Goal: Task Accomplishment & Management: Use online tool/utility

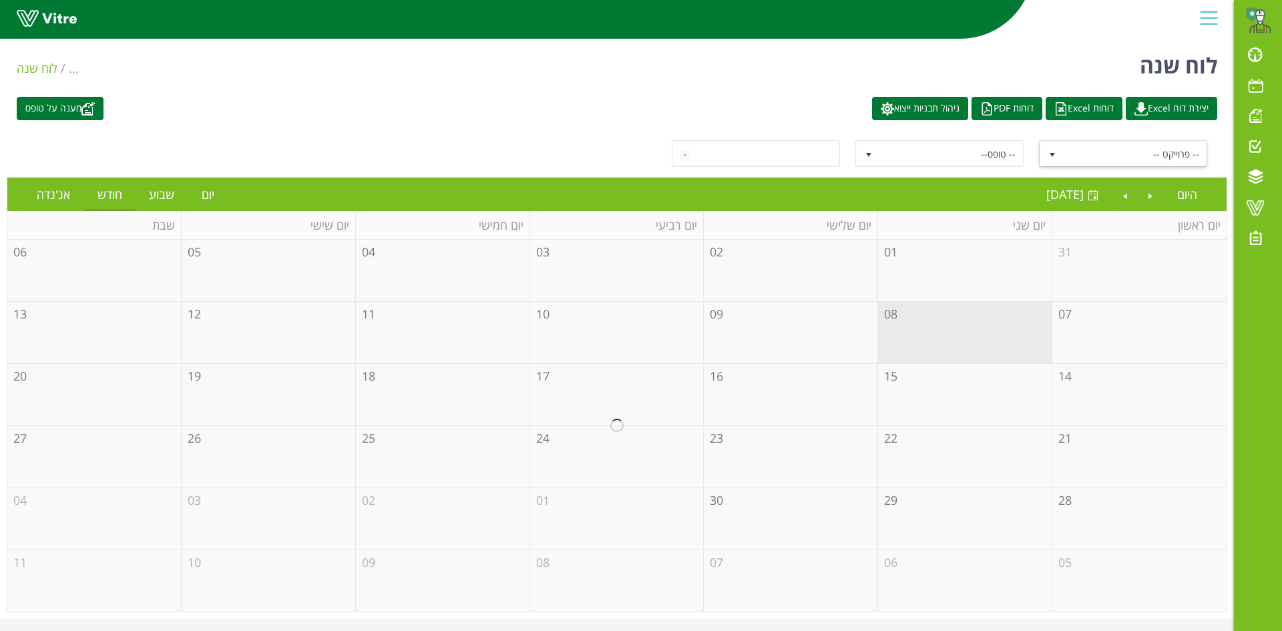
click at [1085, 152] on span "-- פרוייקט --" at bounding box center [1135, 154] width 143 height 24
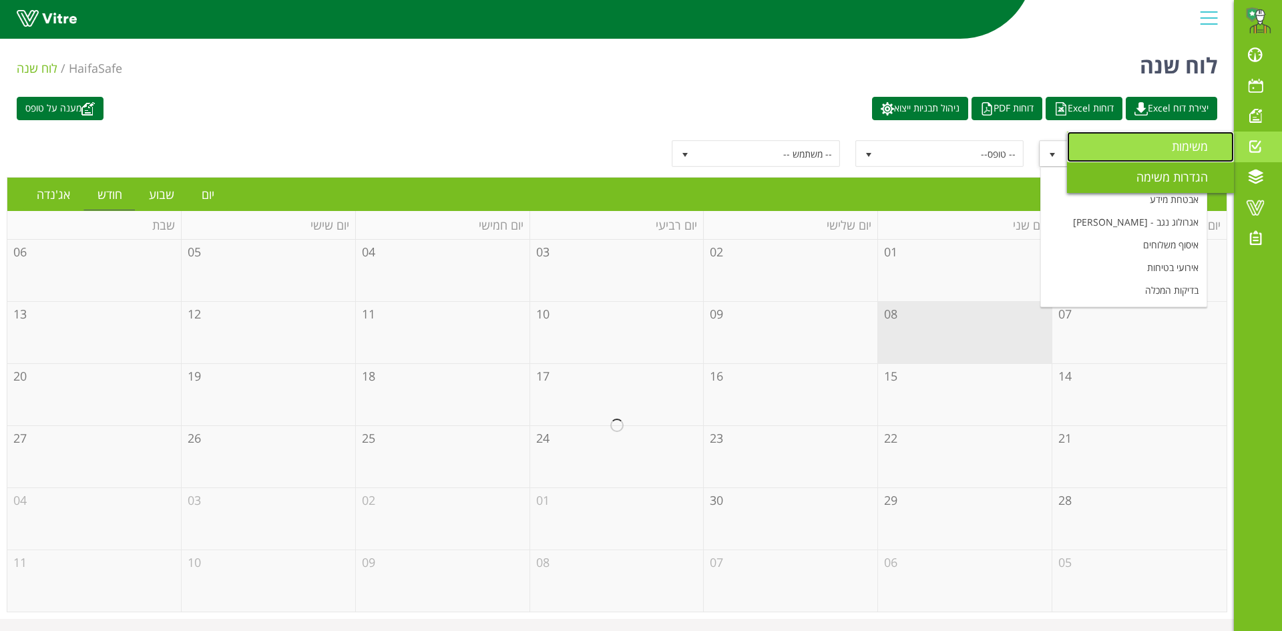
click at [1203, 141] on span "משימות" at bounding box center [1198, 146] width 52 height 16
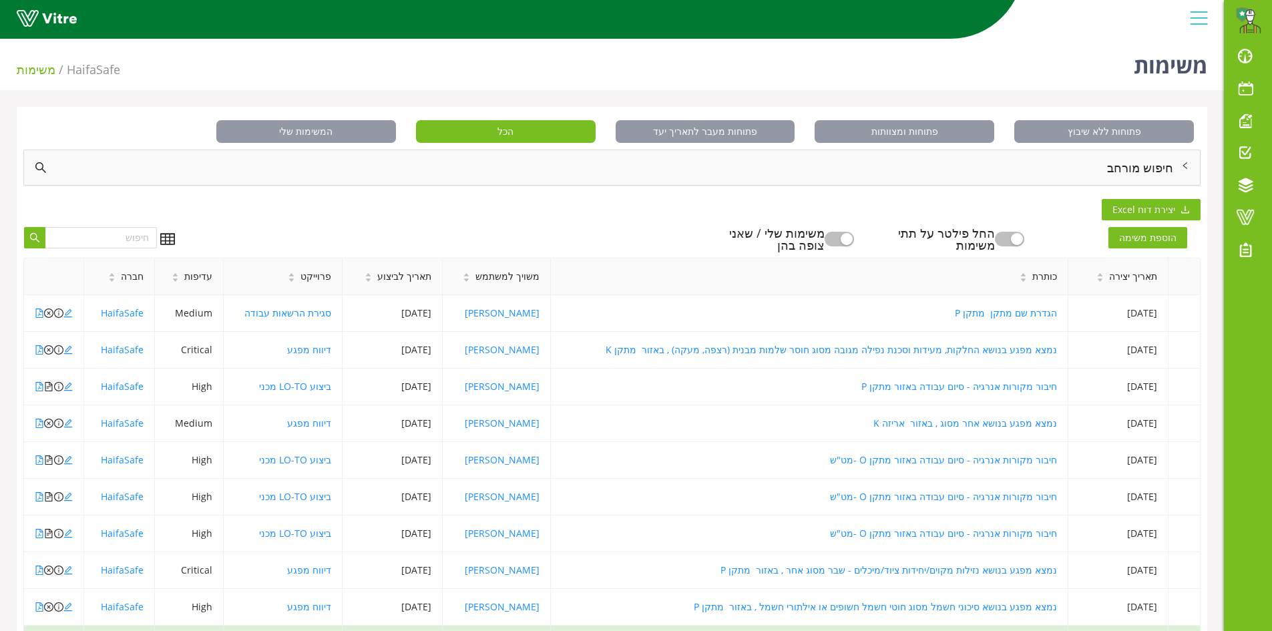
click at [1131, 169] on div "חיפוש מורחב" at bounding box center [612, 167] width 1176 height 35
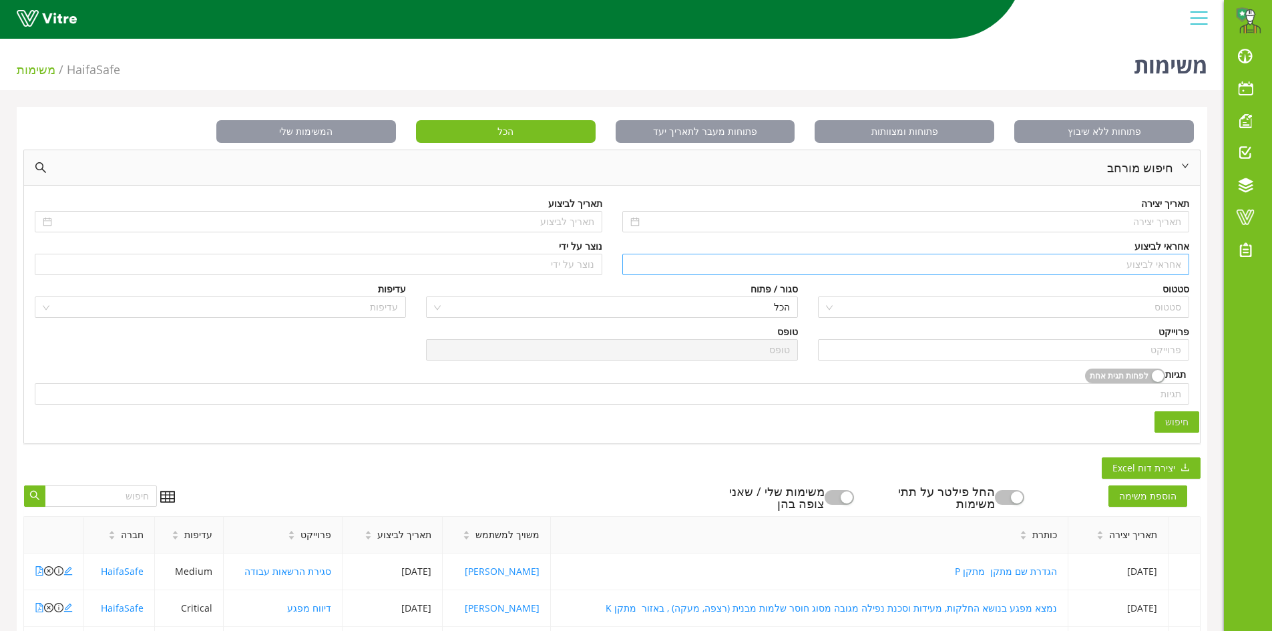
click at [1135, 262] on input "search" at bounding box center [906, 264] width 552 height 20
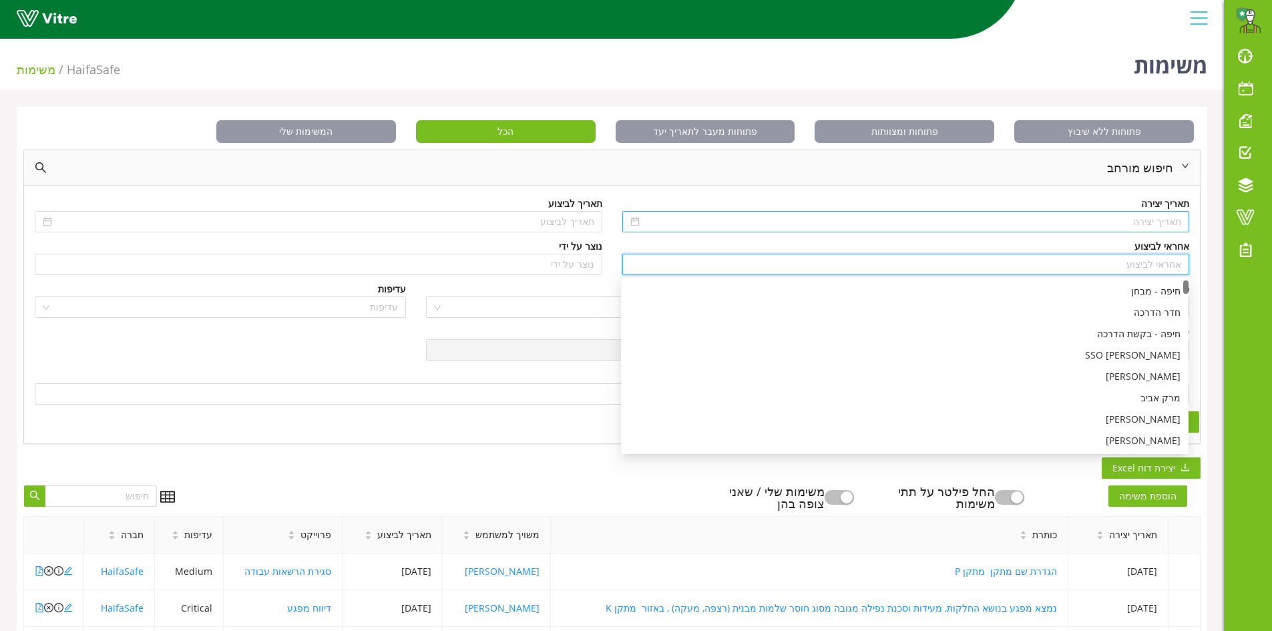
click at [1130, 216] on input at bounding box center [913, 221] width 540 height 15
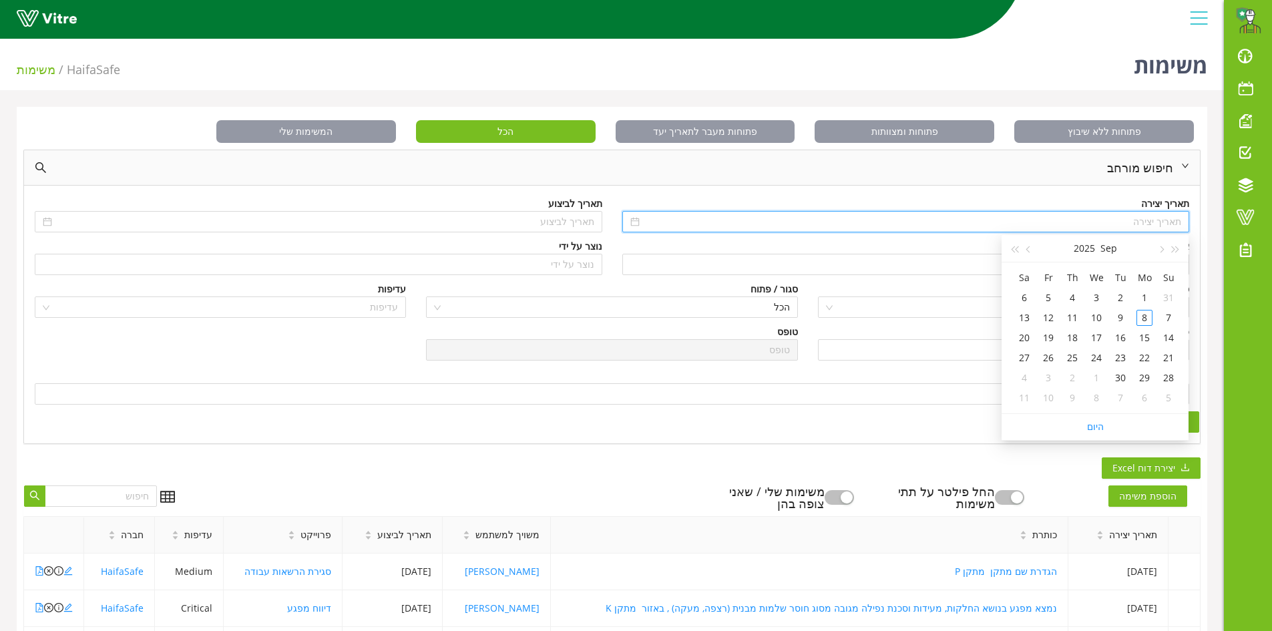
click at [1196, 193] on div "תאריך יצירה תאריך לביצוע אחראי לביצוע אחראי לביצוע נוצר על ידי נוצר על ידי [PER…" at bounding box center [612, 314] width 1176 height 257
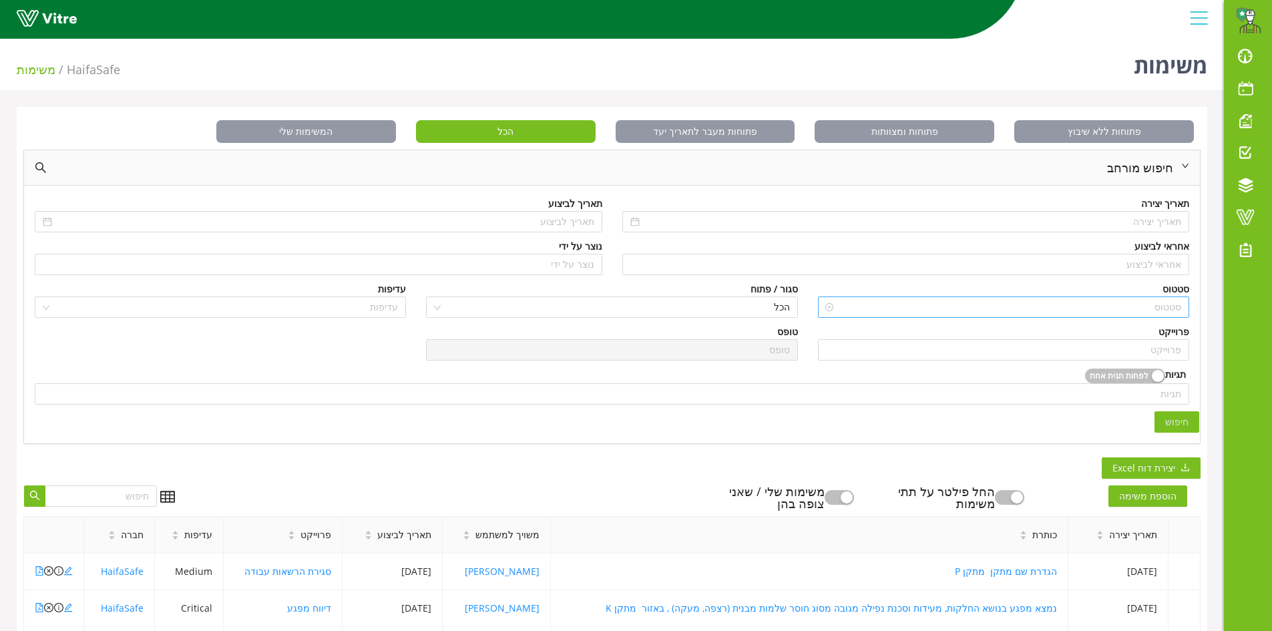
click at [1141, 297] on div "סטטוס" at bounding box center [1003, 307] width 371 height 21
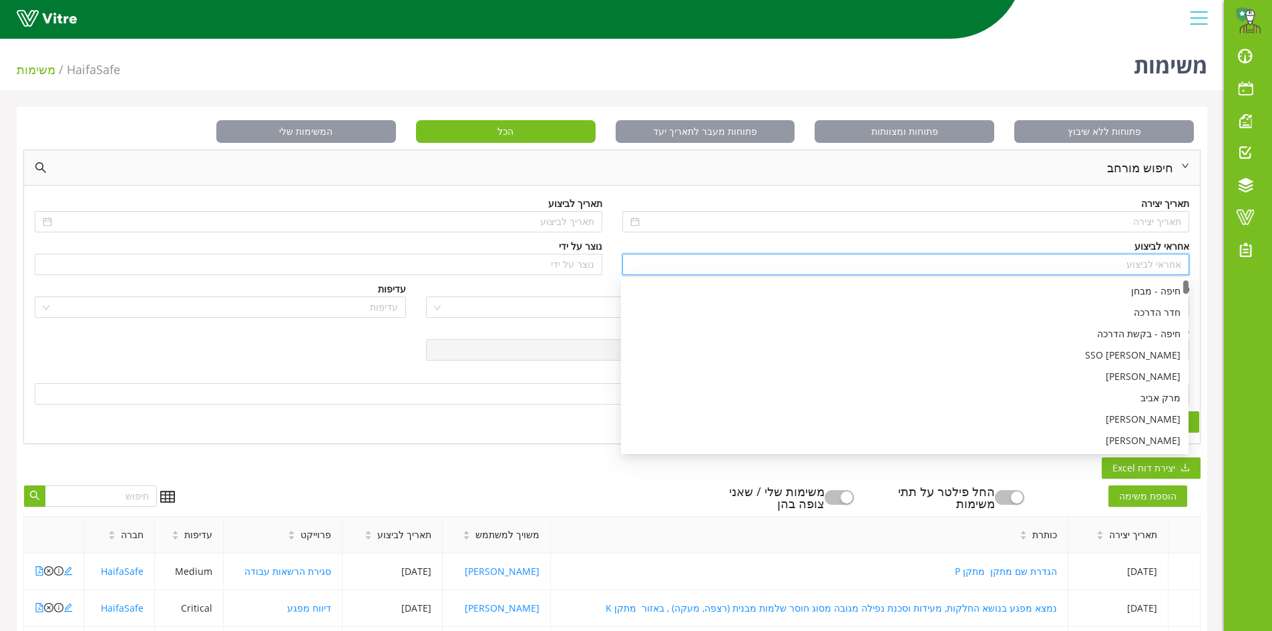
click at [1161, 266] on input "search" at bounding box center [906, 264] width 552 height 20
click at [1200, 260] on div "חיפוש מורחב תאריך יצירה תאריך לביצוע אחראי לביצוע אחראי לביצוע נוצר על ידי נוצר…" at bounding box center [611, 297] width 1177 height 295
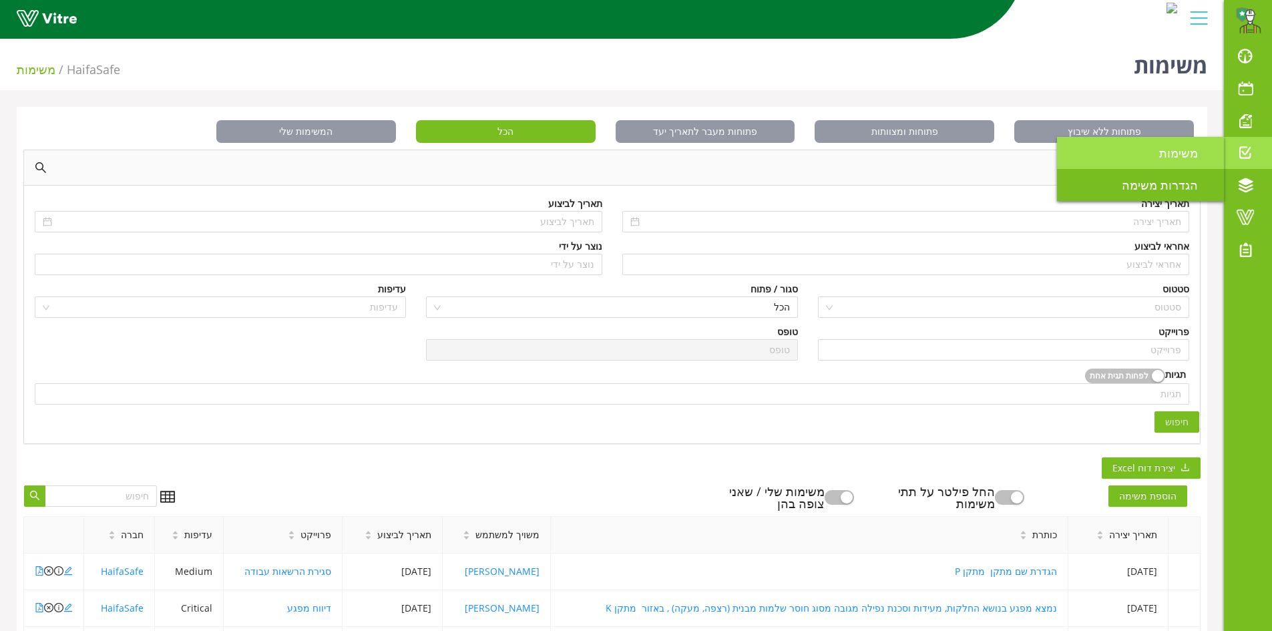
click at [1190, 157] on span "משימות" at bounding box center [1186, 153] width 55 height 16
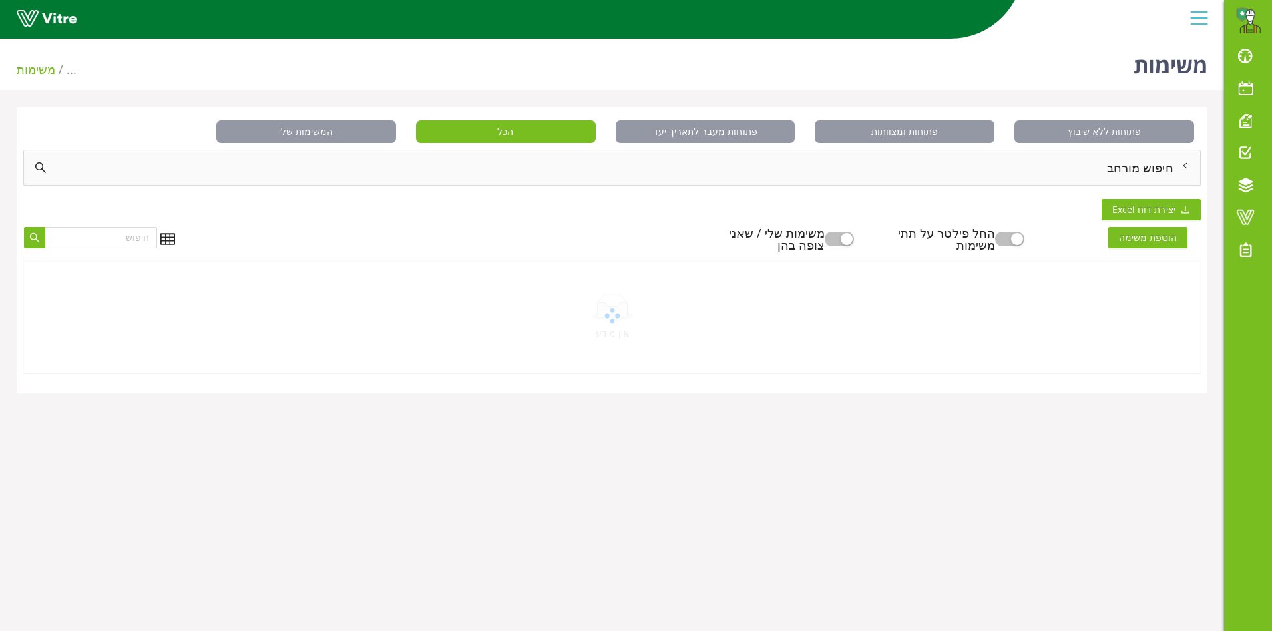
click at [1157, 167] on div "חיפוש מורחב" at bounding box center [612, 167] width 1176 height 35
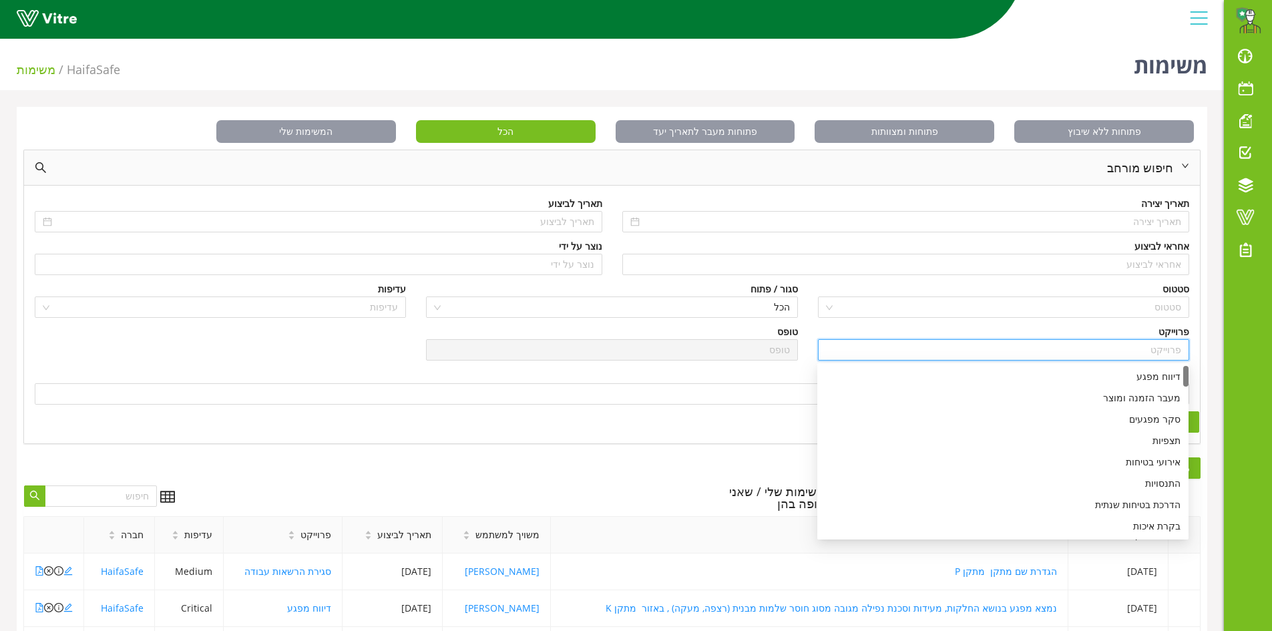
click at [1165, 347] on input "search" at bounding box center [1003, 350] width 355 height 20
click at [1155, 375] on div "דיווח מפגע" at bounding box center [1003, 376] width 355 height 15
type input "דיווח מפגע"
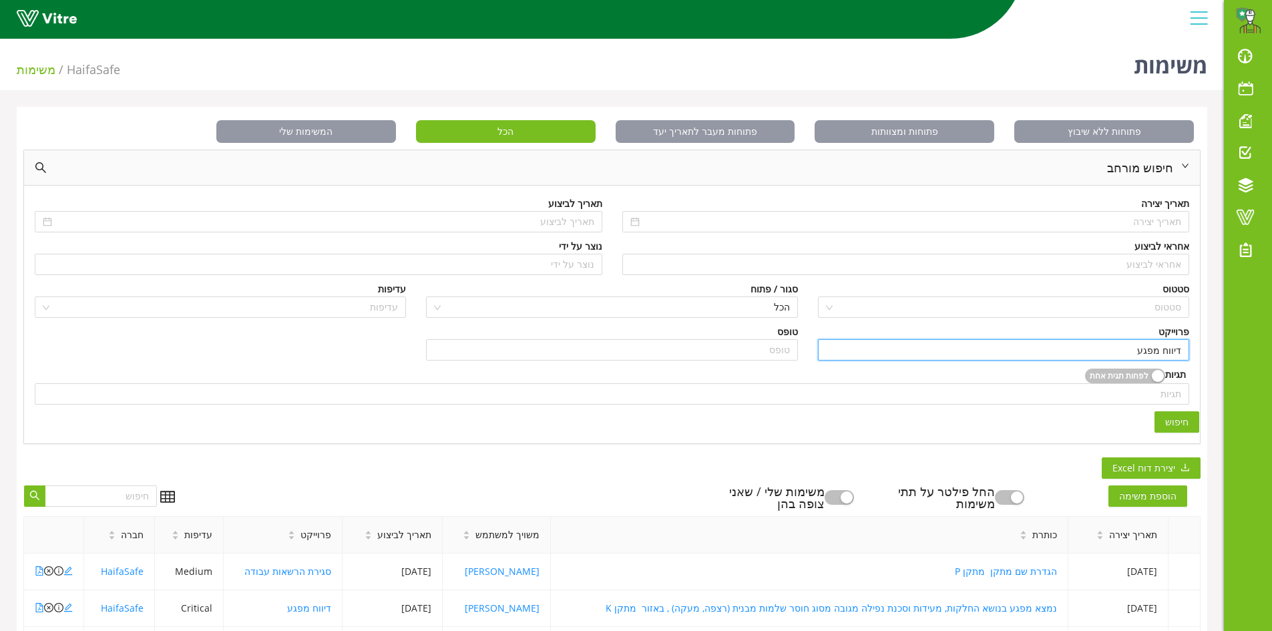
click at [1186, 421] on span "חיפוש" at bounding box center [1176, 422] width 23 height 15
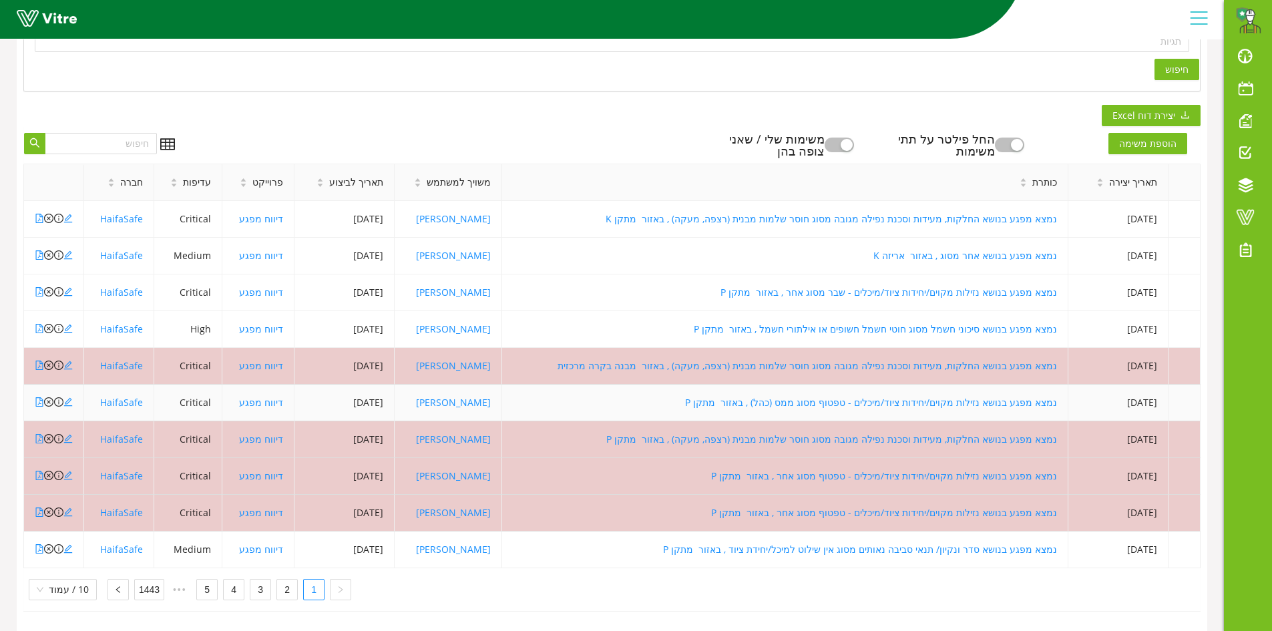
scroll to position [363, 0]
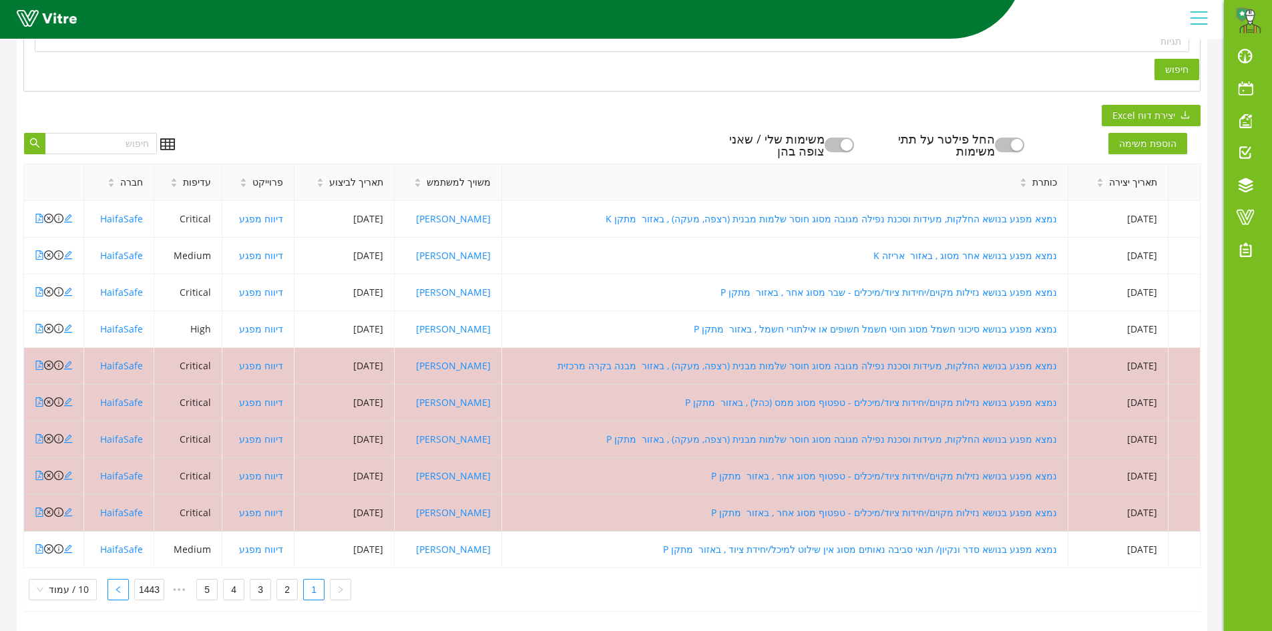
click at [116, 586] on icon "left" at bounding box center [118, 589] width 4 height 7
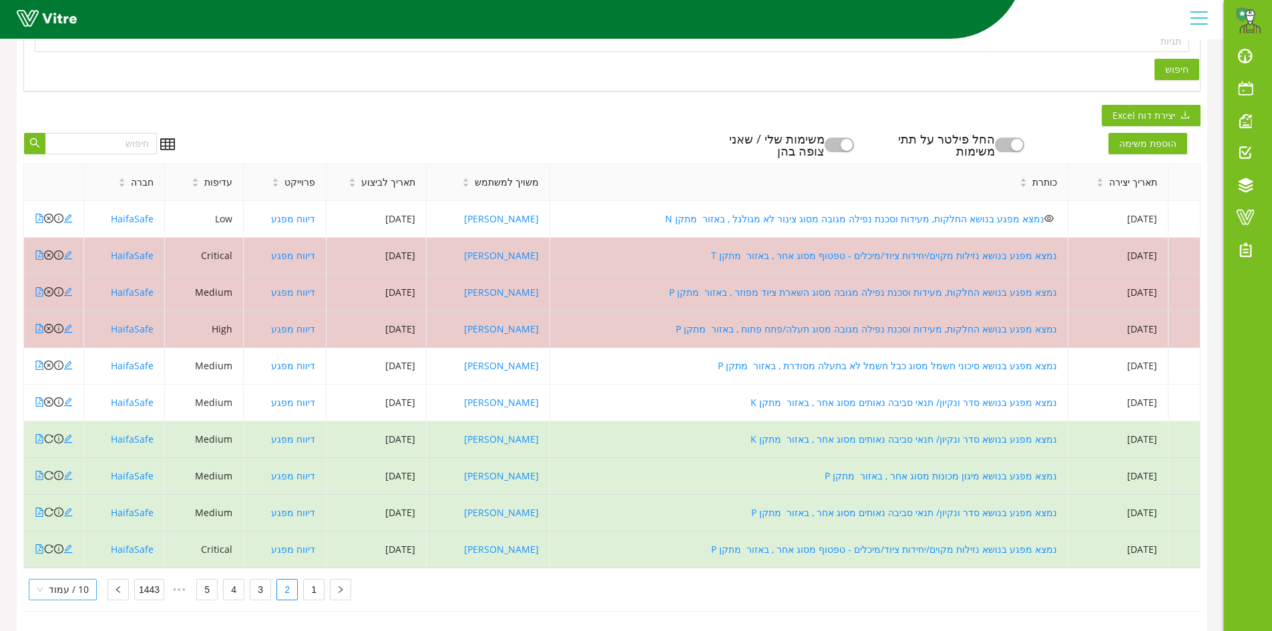
click at [63, 580] on span "10 / עמוד" at bounding box center [63, 590] width 52 height 20
click at [67, 556] on div "100 / עמוד" at bounding box center [60, 563] width 49 height 15
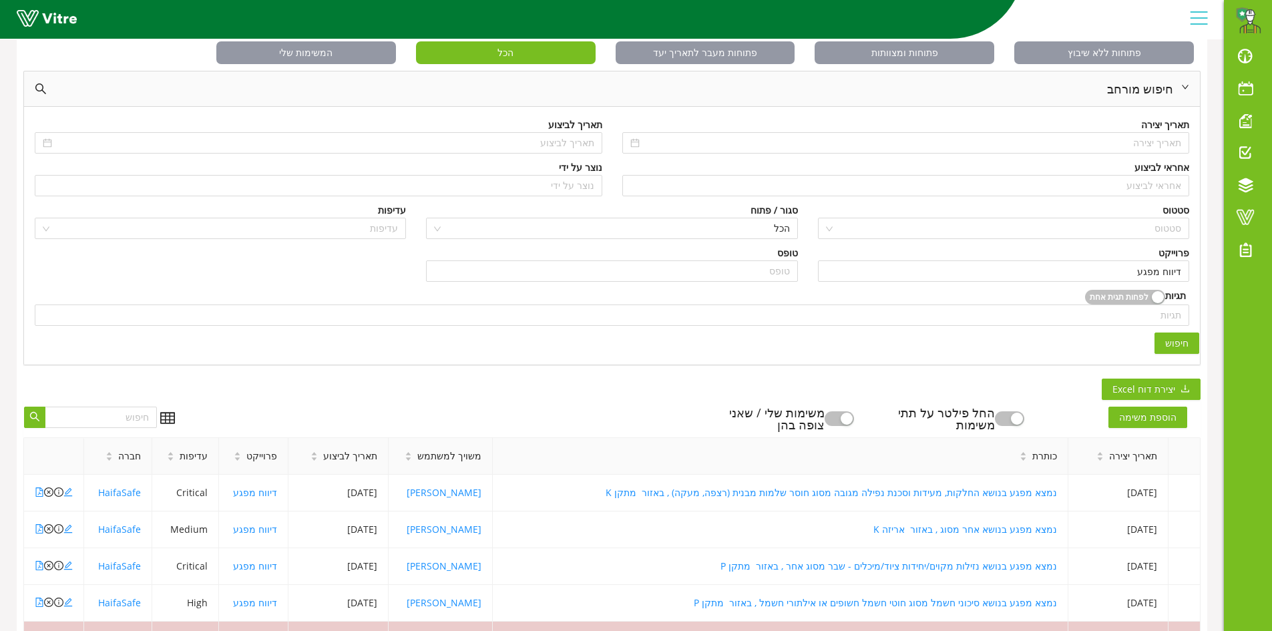
scroll to position [62, 0]
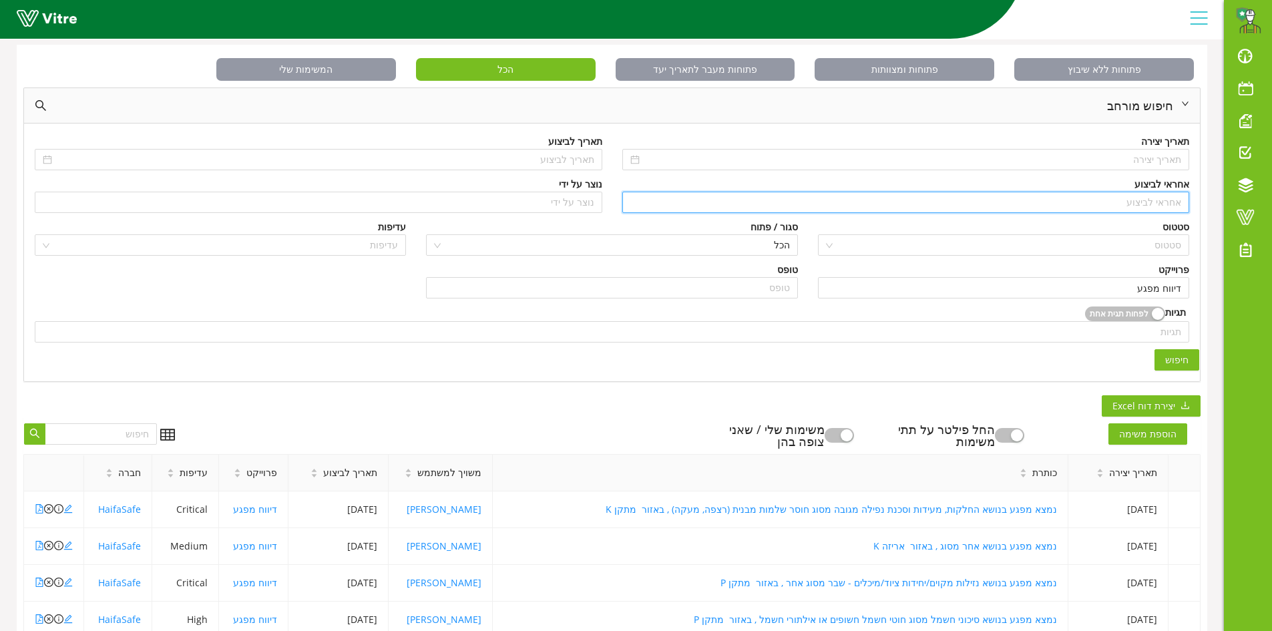
click at [1146, 204] on input "search" at bounding box center [906, 202] width 552 height 20
type input "t"
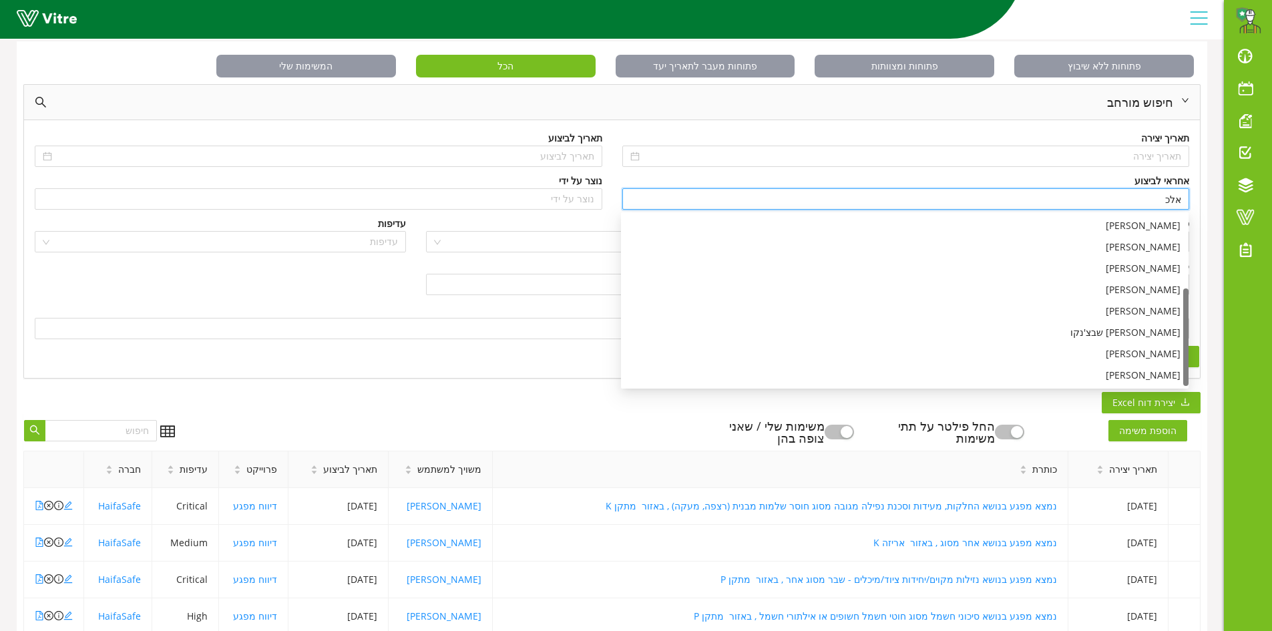
scroll to position [67, 0]
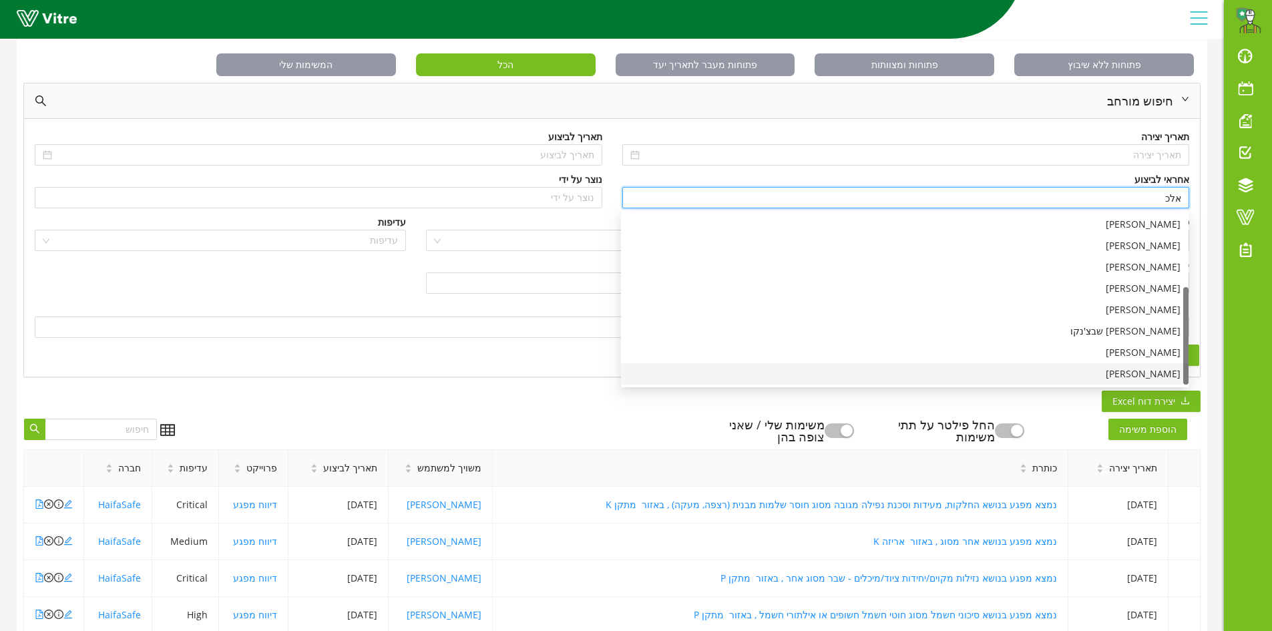
click at [1127, 381] on div "אלכס יארמולינץ" at bounding box center [905, 374] width 552 height 15
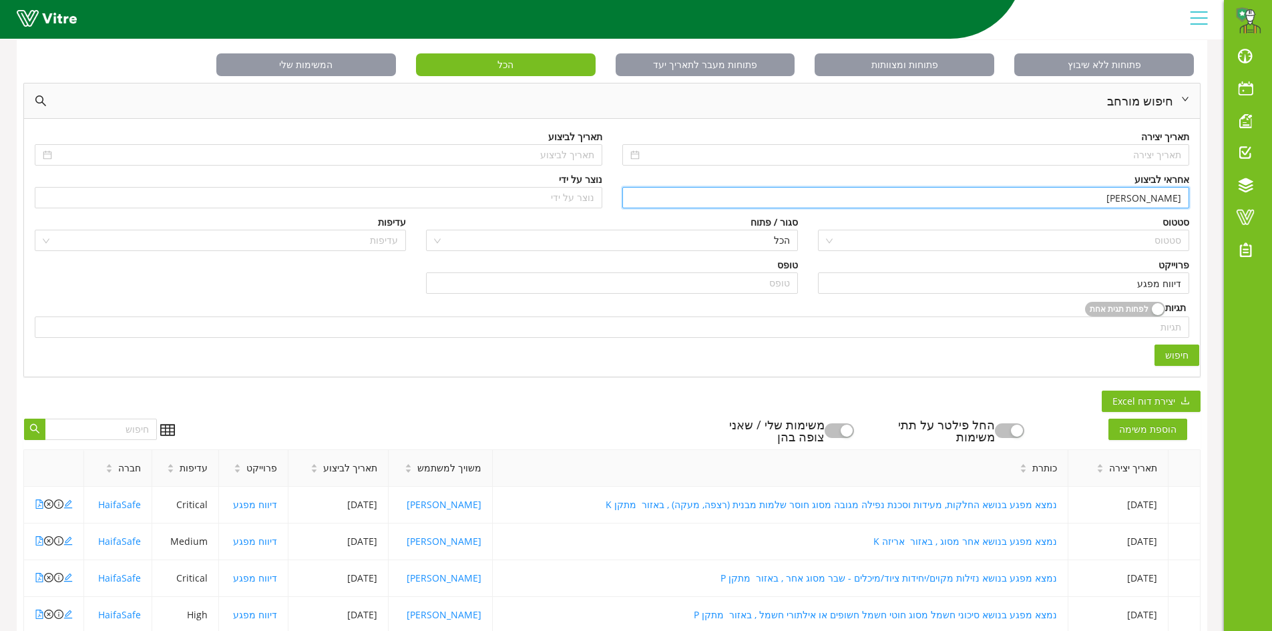
scroll to position [0, 0]
type input "אלכס יארמולינץ"
click at [1167, 355] on span "חיפוש" at bounding box center [1176, 355] width 23 height 15
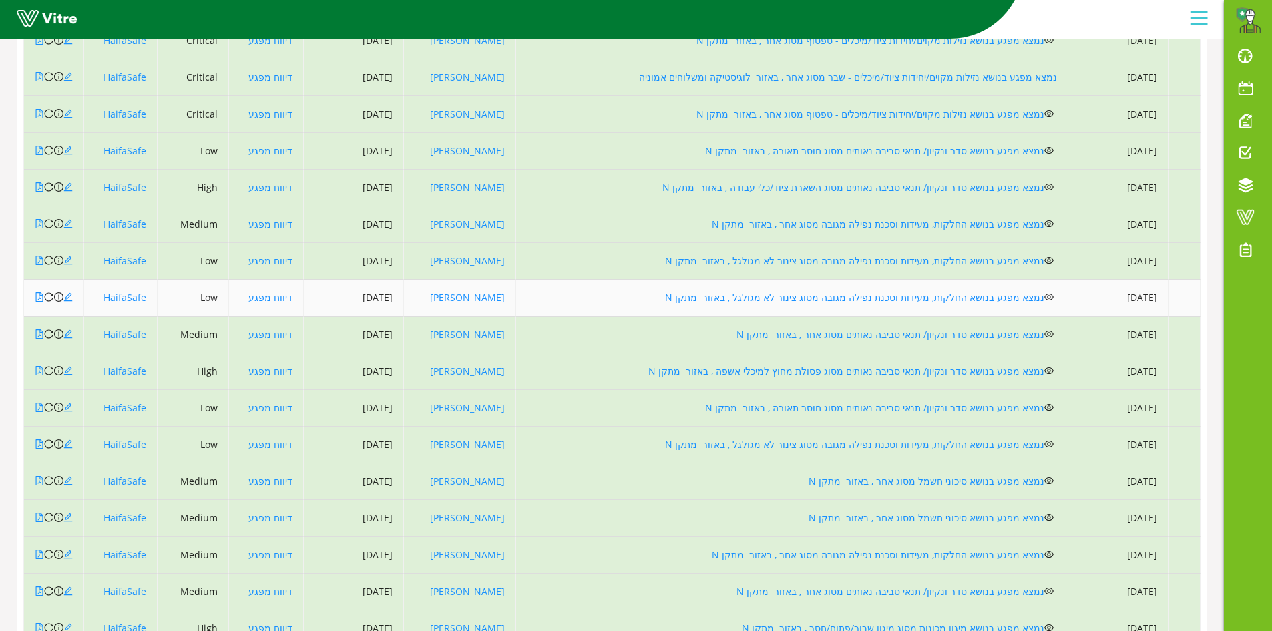
scroll to position [3669, 0]
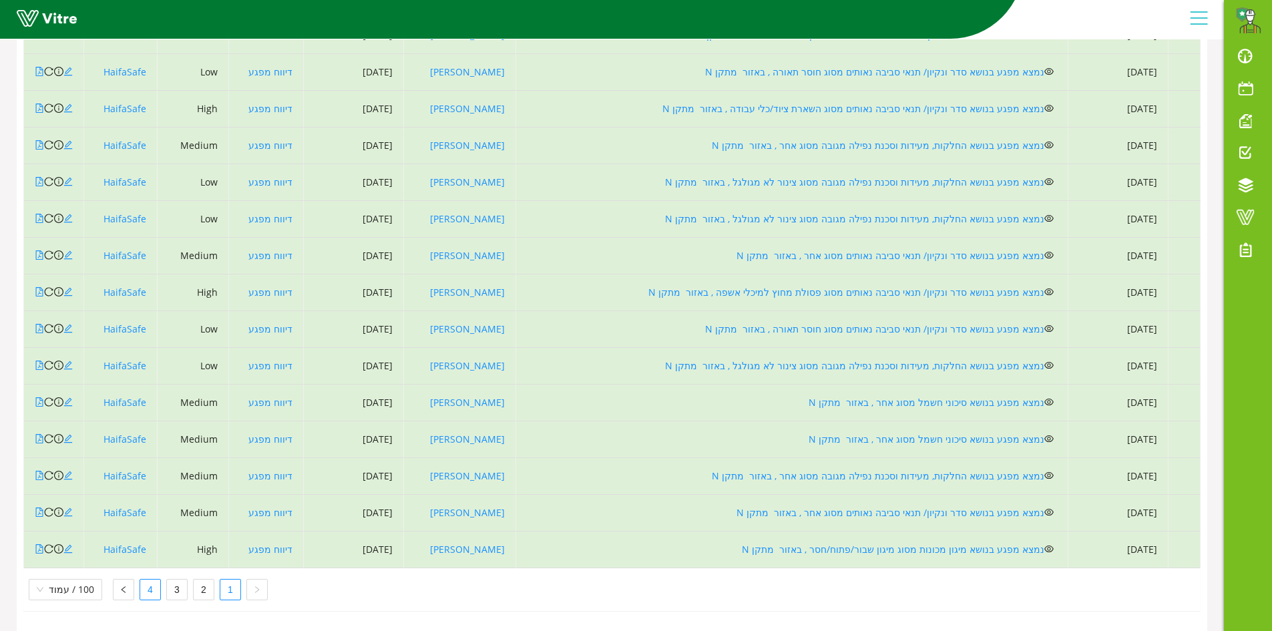
click at [148, 580] on link "4" at bounding box center [150, 590] width 20 height 20
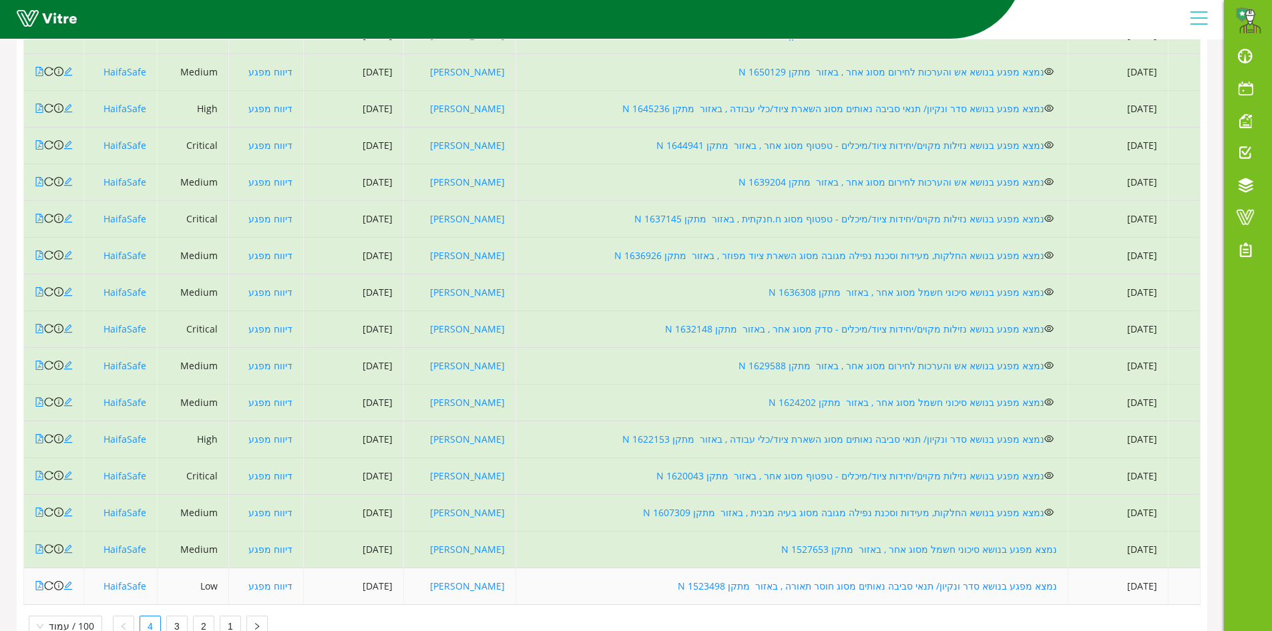
scroll to position [2897, 0]
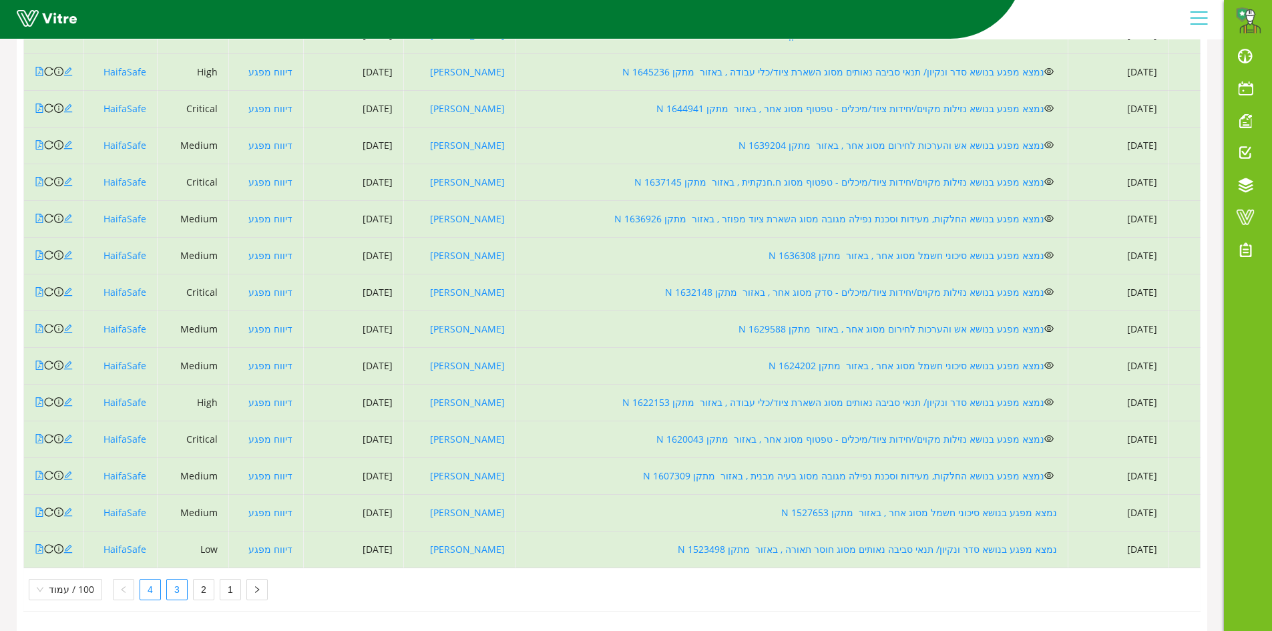
click at [167, 588] on link "3" at bounding box center [177, 590] width 20 height 20
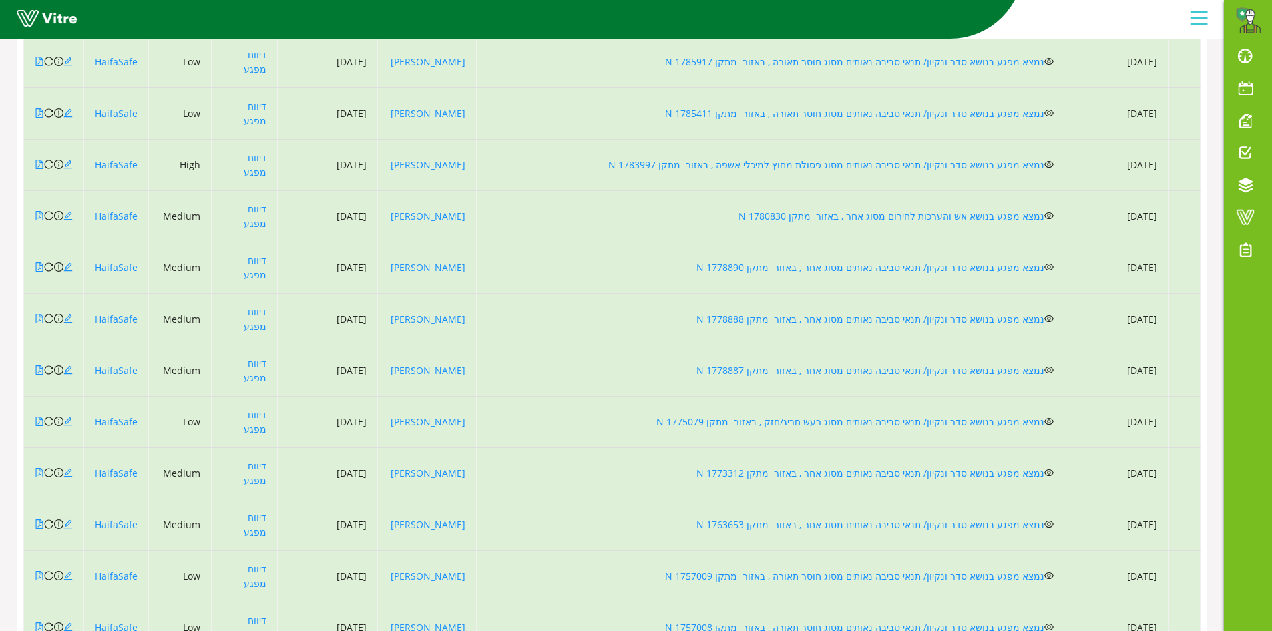
scroll to position [3669, 0]
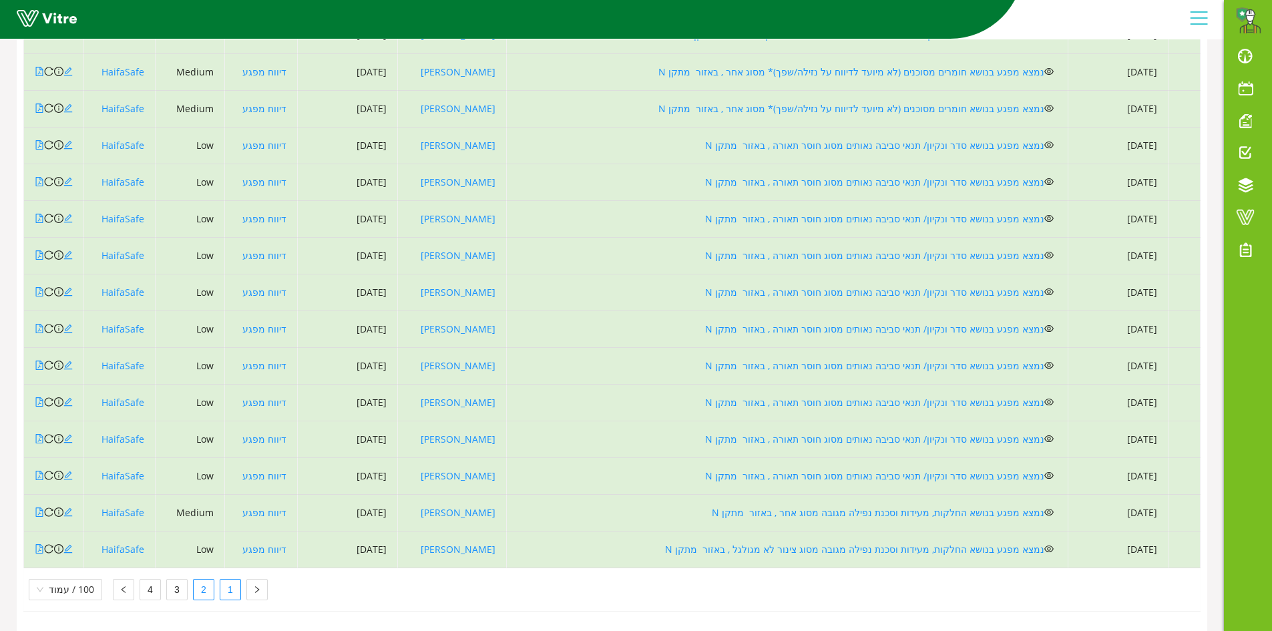
click at [222, 581] on link "1" at bounding box center [230, 590] width 20 height 20
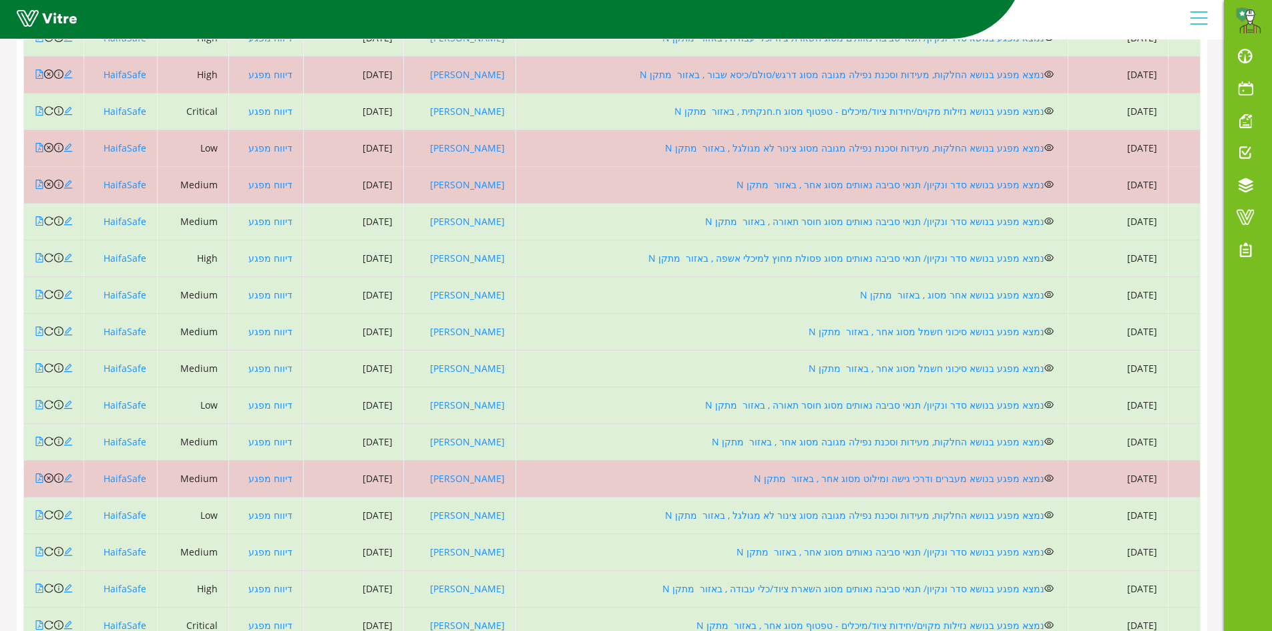
scroll to position [797, 0]
